Goal: Task Accomplishment & Management: Use online tool/utility

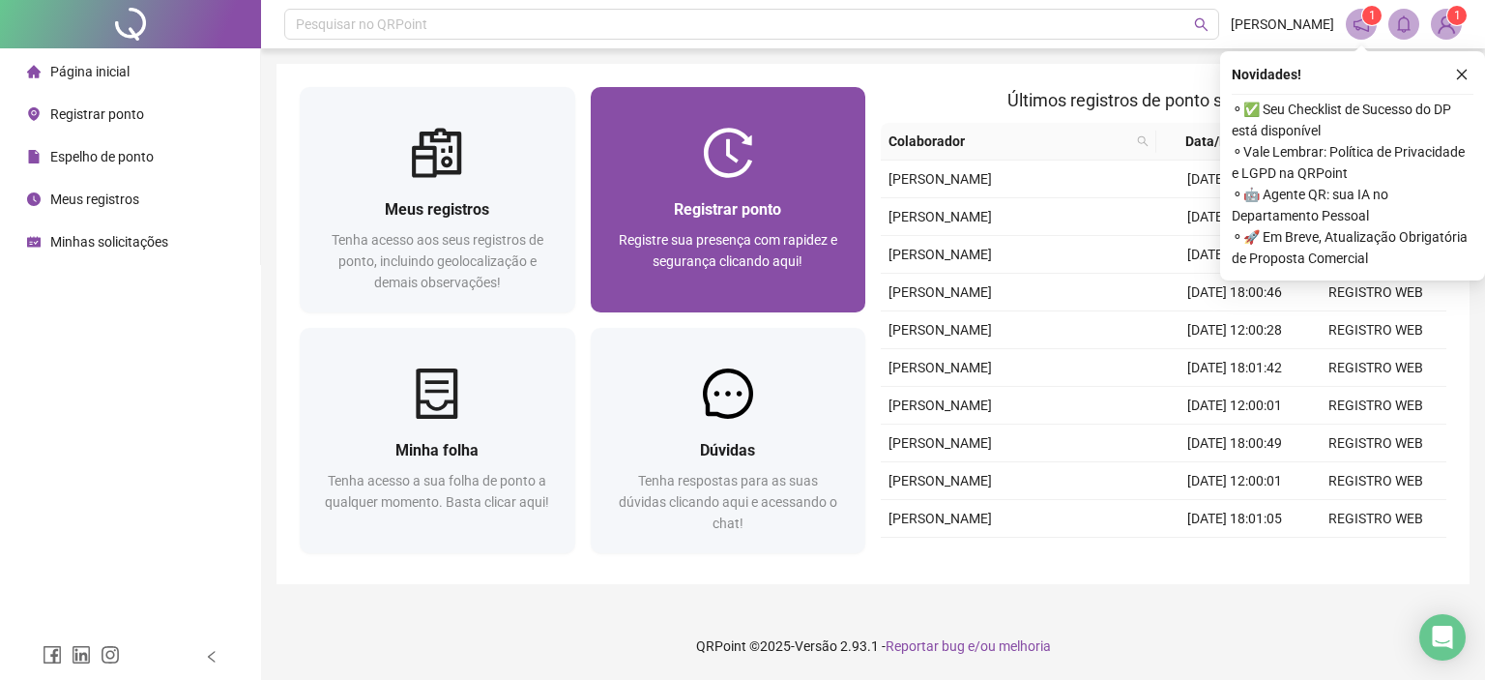
click at [723, 215] on span "Registrar ponto" at bounding box center [727, 209] width 107 height 18
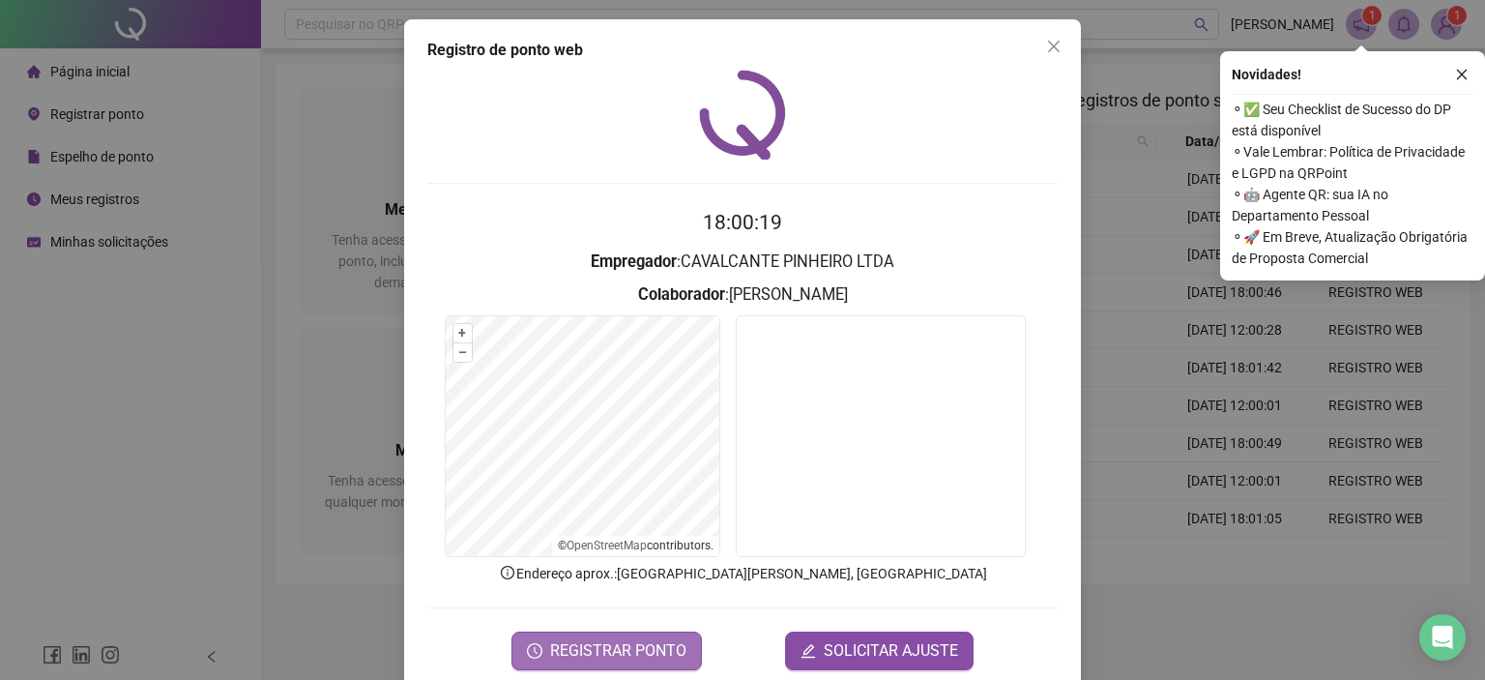
click at [634, 649] on span "REGISTRAR PONTO" at bounding box center [618, 650] width 136 height 23
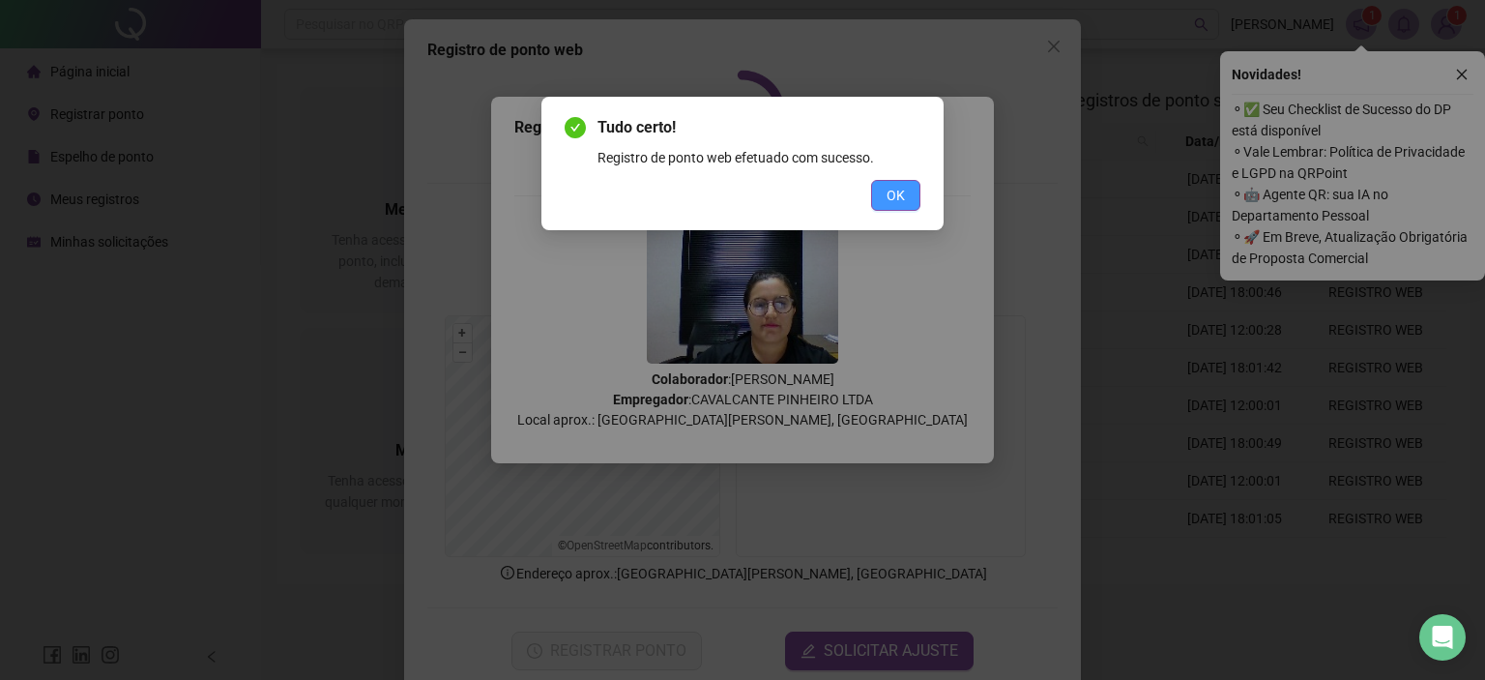
click at [890, 198] on span "OK" at bounding box center [896, 195] width 18 height 21
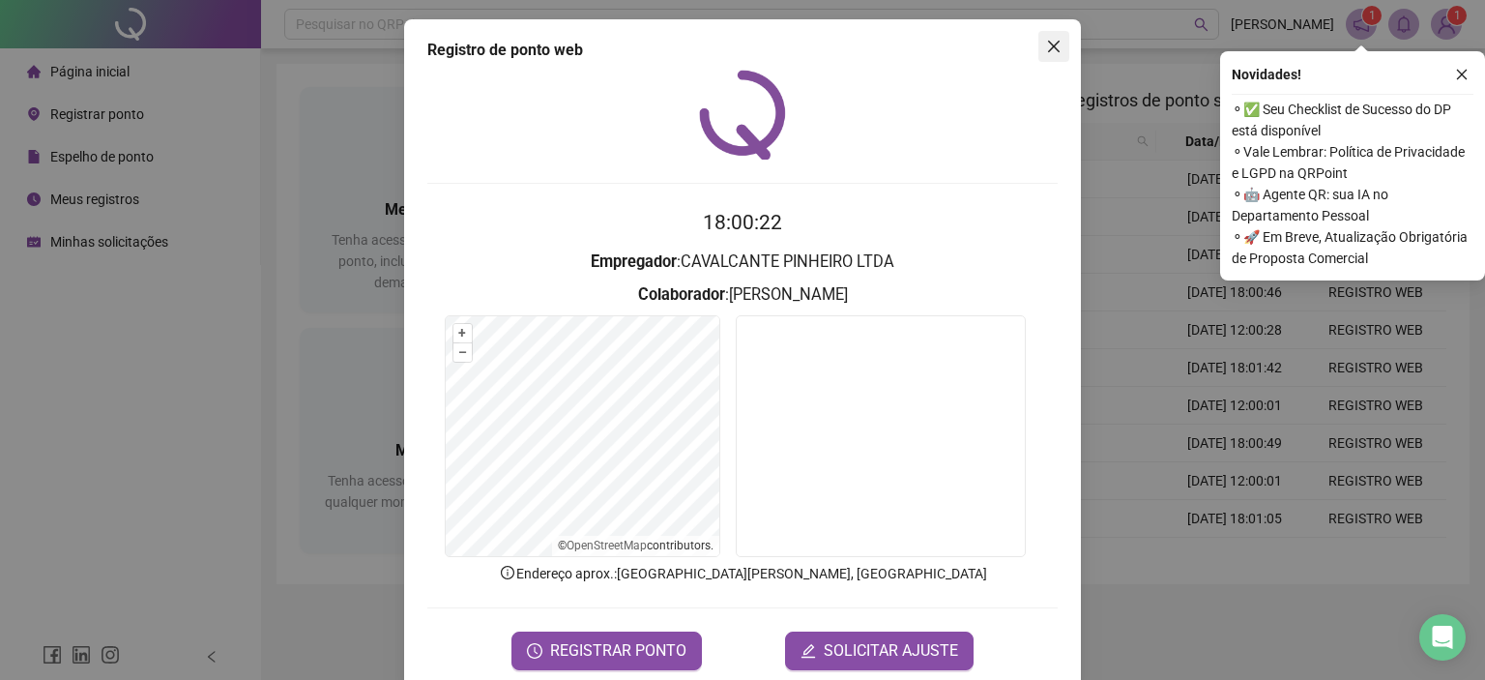
click at [1048, 50] on icon "close" at bounding box center [1054, 47] width 12 height 12
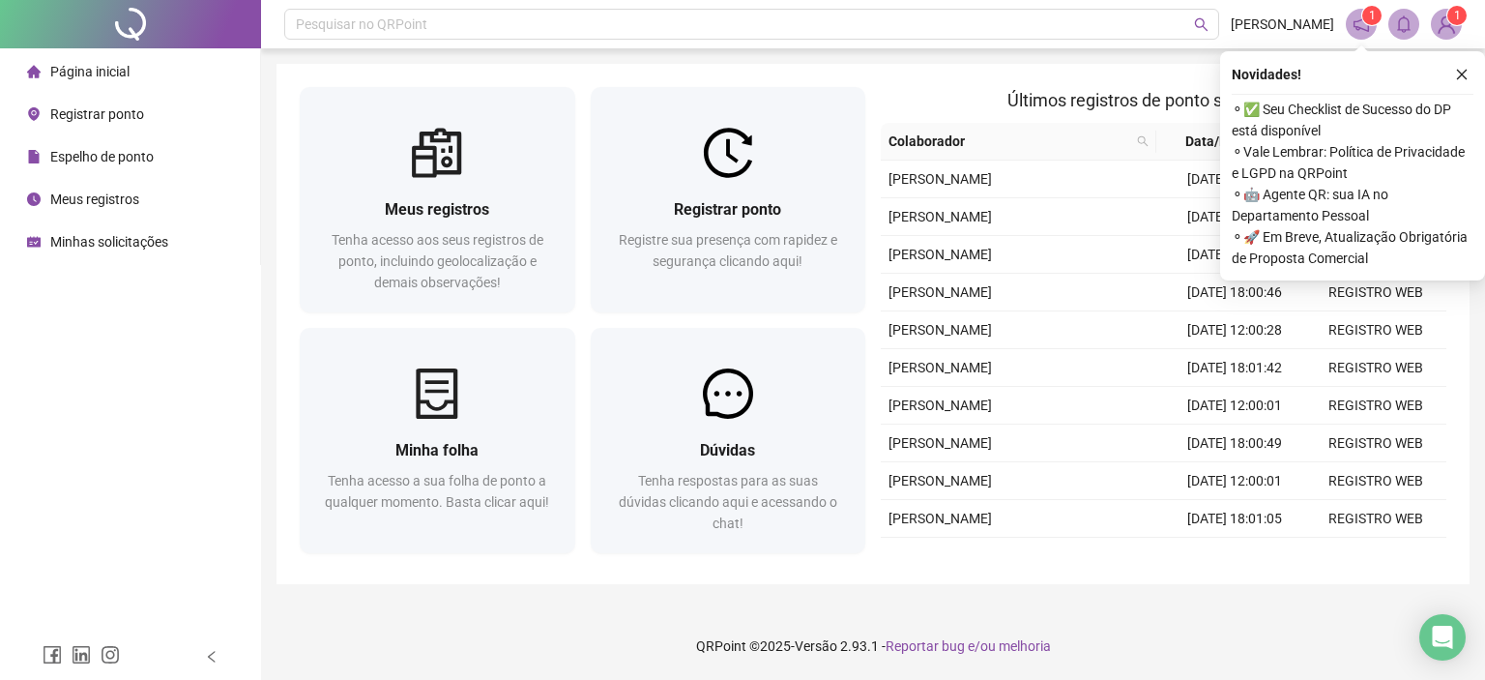
click at [122, 160] on span "Espelho de ponto" at bounding box center [101, 156] width 103 height 15
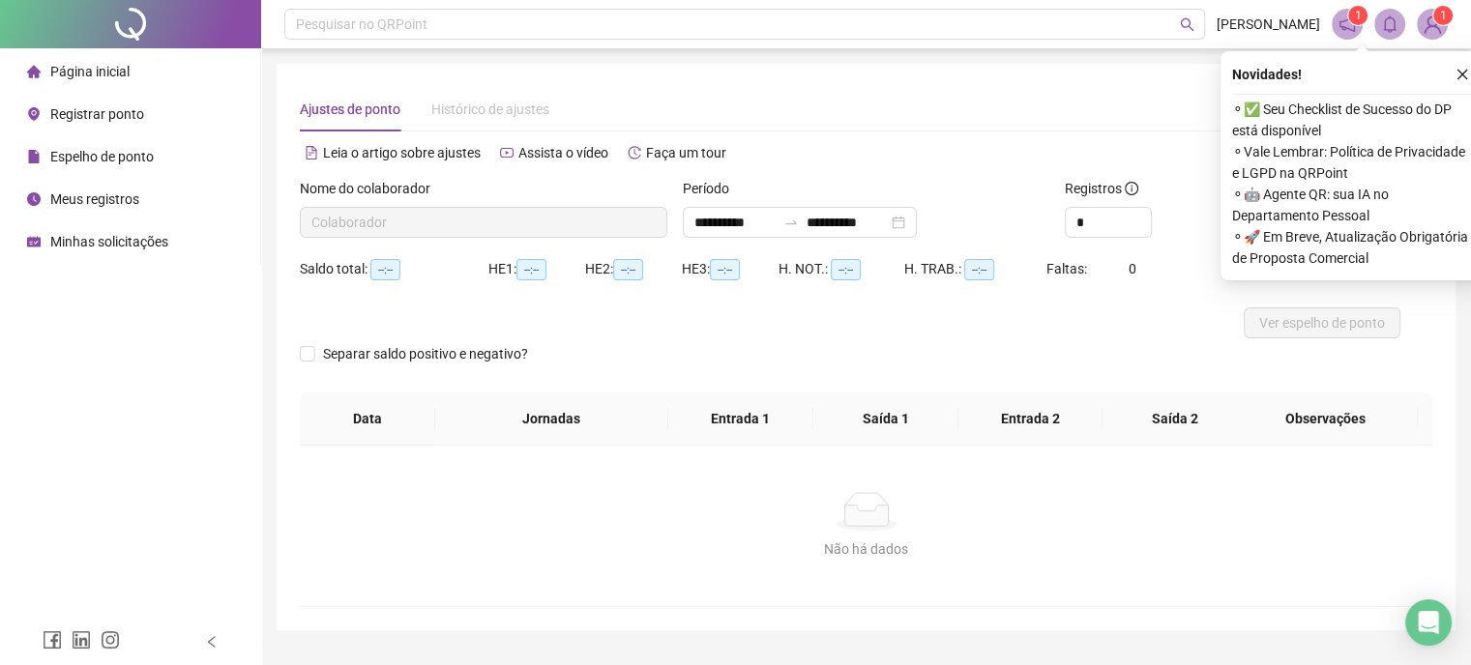
type input "**********"
click at [112, 73] on span "Página inicial" at bounding box center [89, 71] width 79 height 15
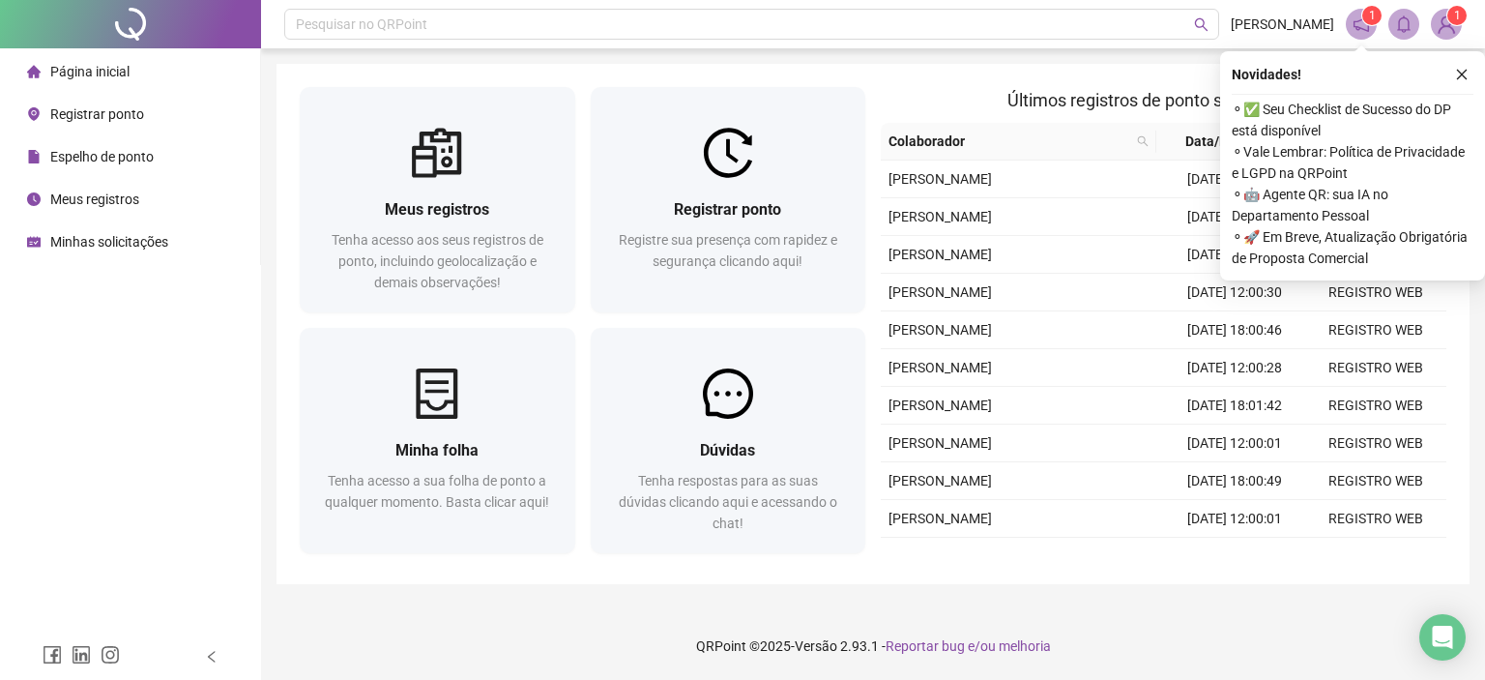
click at [1462, 67] on button "button" at bounding box center [1461, 74] width 23 height 23
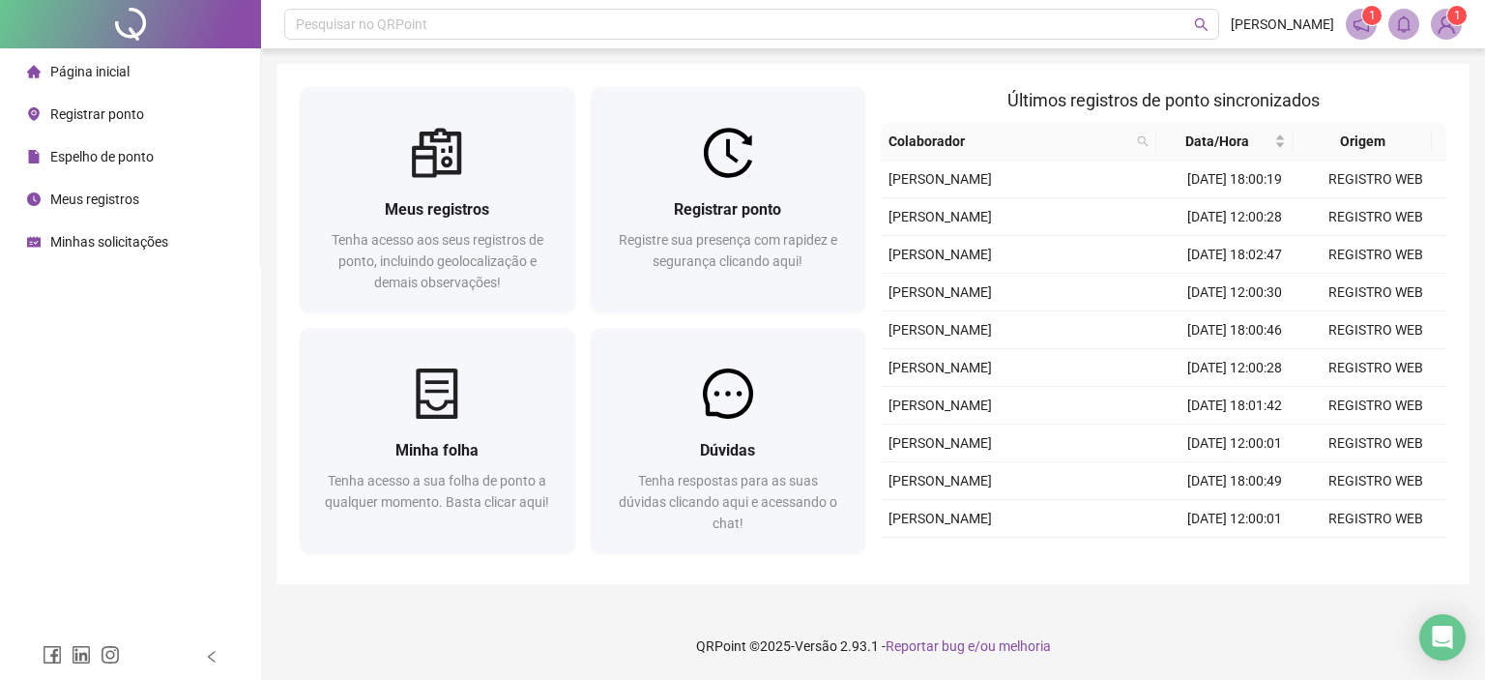
click at [167, 164] on li "Espelho de ponto" at bounding box center [130, 156] width 252 height 39
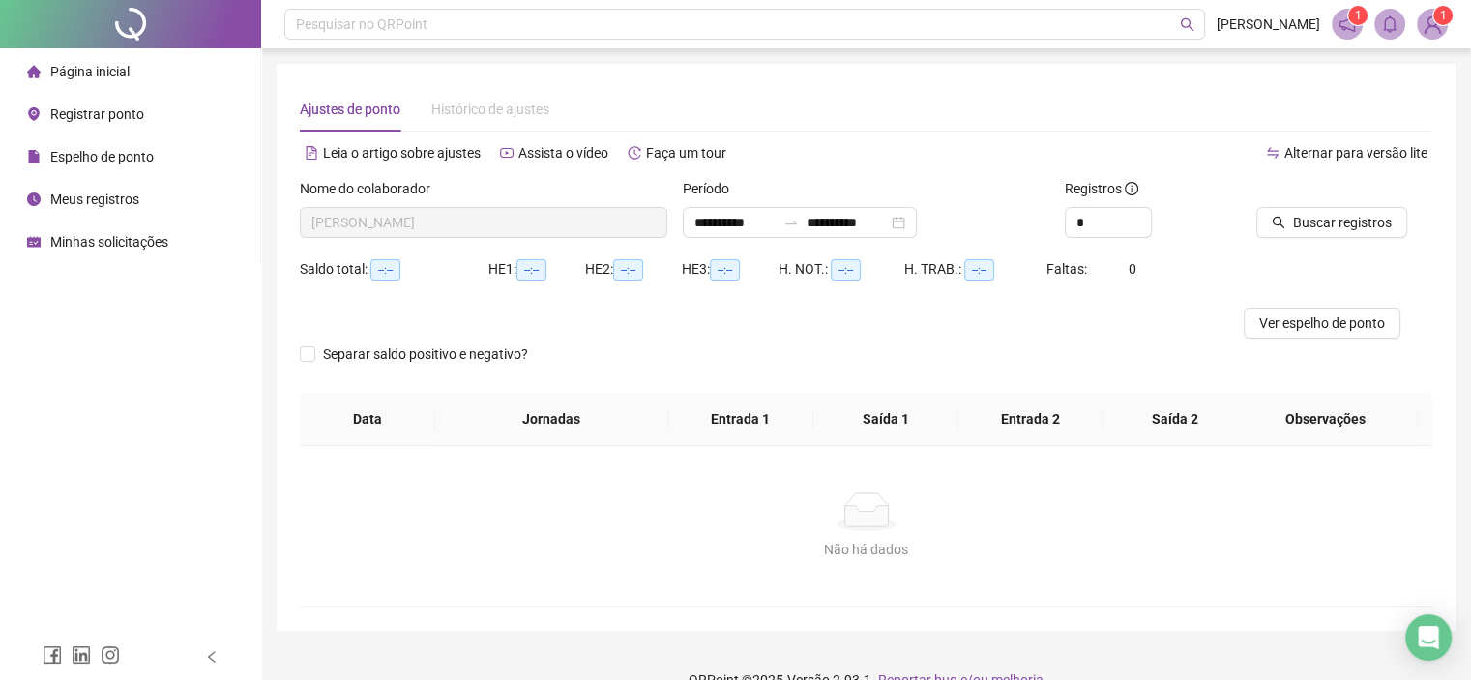
type input "**********"
click at [119, 67] on span "Página inicial" at bounding box center [89, 71] width 79 height 15
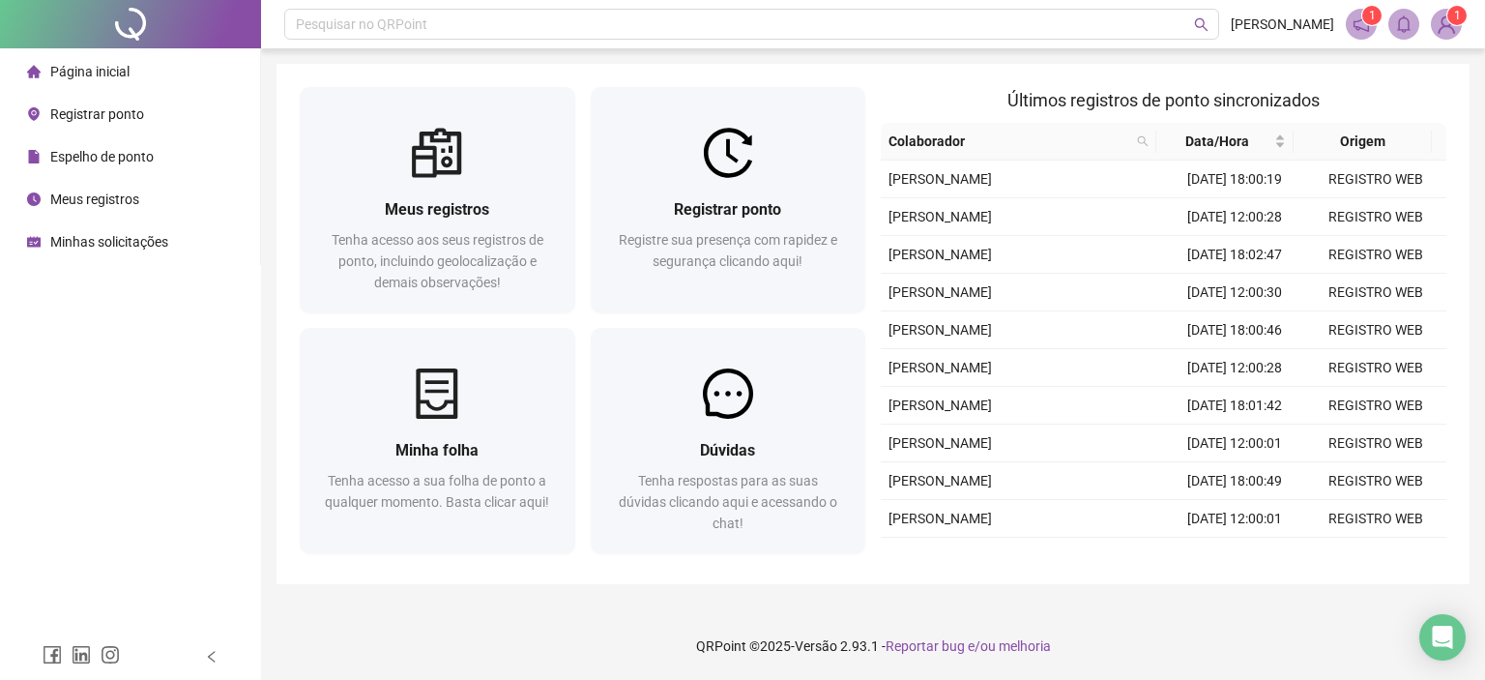
click at [157, 155] on li "Espelho de ponto" at bounding box center [130, 156] width 252 height 39
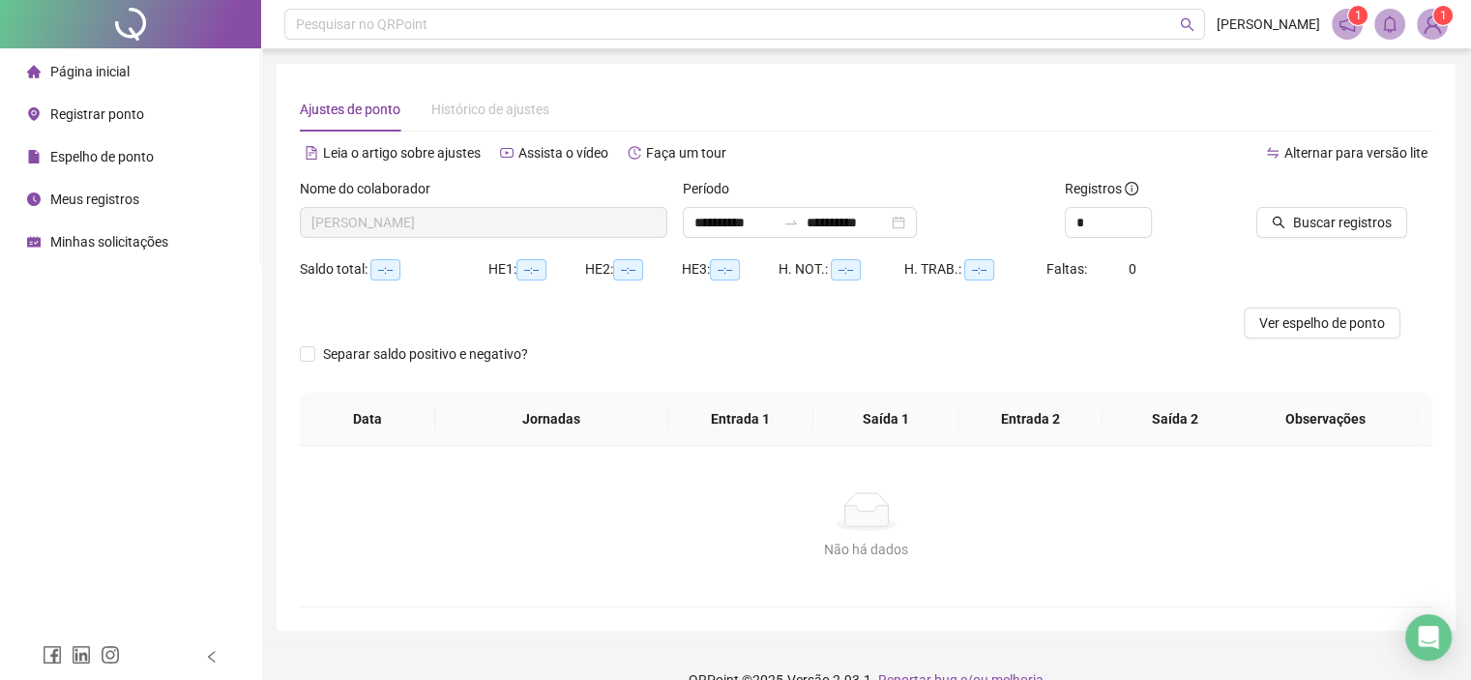
click at [99, 71] on span "Página inicial" at bounding box center [89, 71] width 79 height 15
